Goal: Navigation & Orientation: Find specific page/section

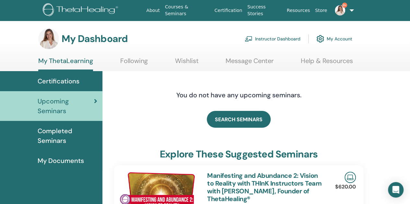
click at [338, 38] on link "My Account" at bounding box center [334, 39] width 36 height 14
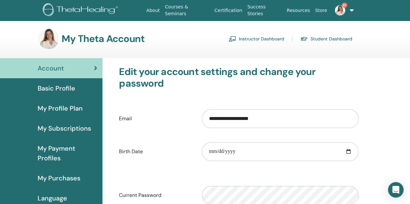
click at [323, 39] on link "Student Dashboard" at bounding box center [326, 39] width 52 height 10
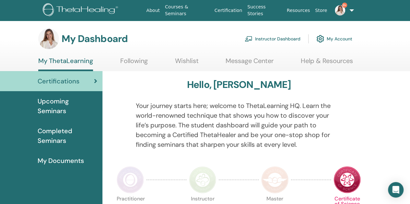
click at [60, 138] on span "Completed Seminars" at bounding box center [68, 135] width 60 height 19
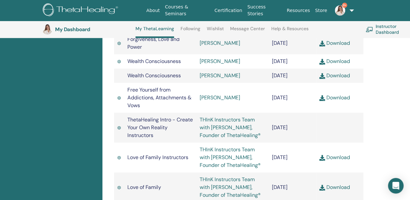
scroll to position [1442, 0]
